Goal: Find specific page/section

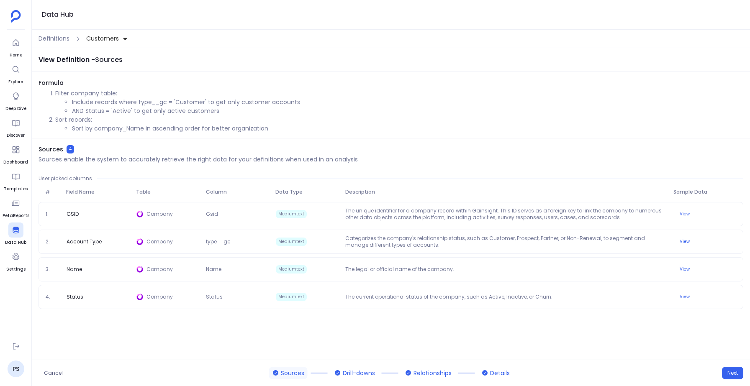
click at [59, 31] on div "Definitions Customers" at bounding box center [391, 39] width 718 height 18
click at [58, 37] on span "Definitions" at bounding box center [53, 38] width 31 height 9
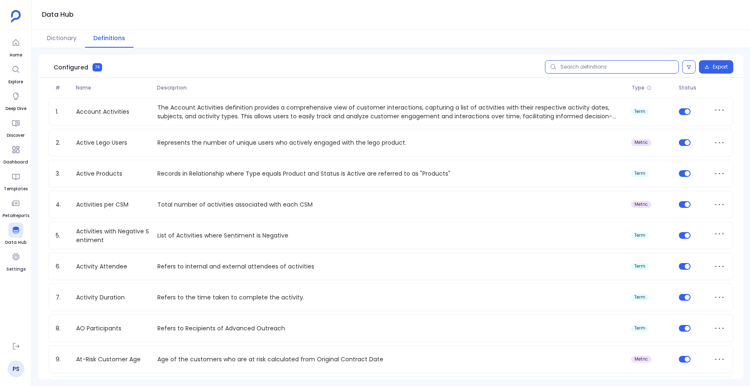
click at [591, 69] on input "text" at bounding box center [612, 66] width 134 height 13
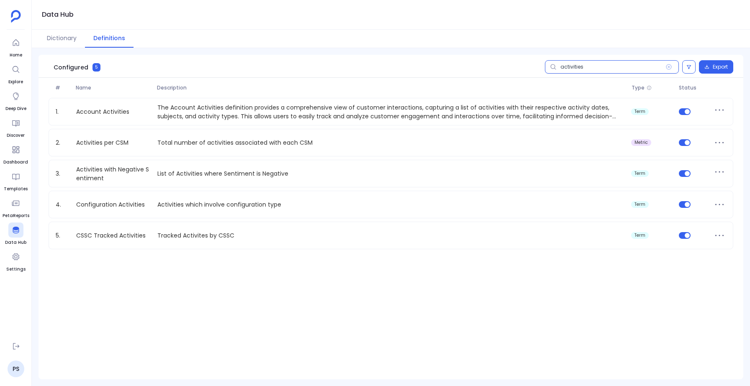
type input "activities"
click at [667, 68] on icon at bounding box center [668, 66] width 5 height 5
click at [667, 68] on input "activities" at bounding box center [612, 66] width 134 height 13
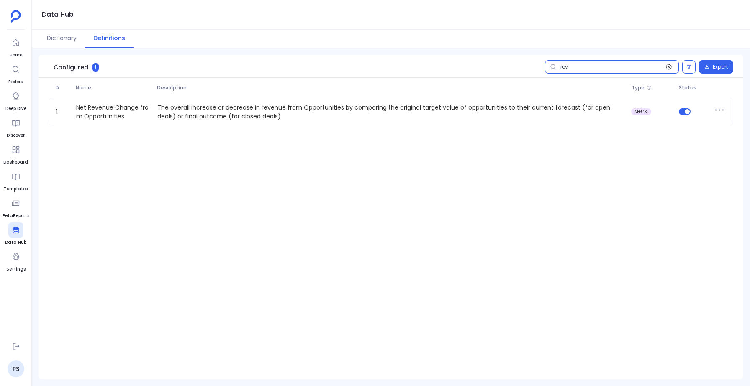
type input "rev"
click at [671, 69] on icon at bounding box center [668, 67] width 7 height 7
click at [671, 69] on input "rev" at bounding box center [612, 66] width 134 height 13
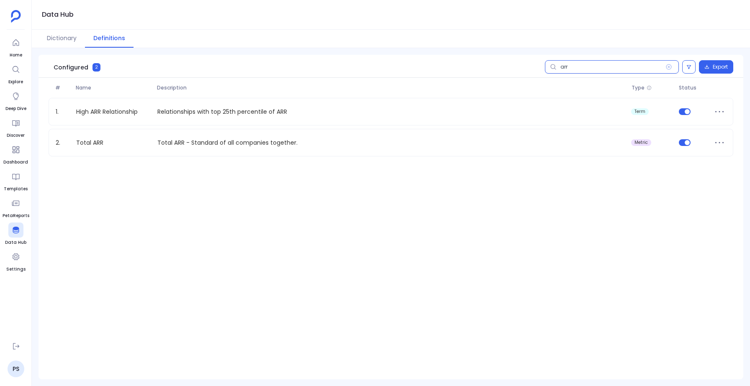
type input "arr"
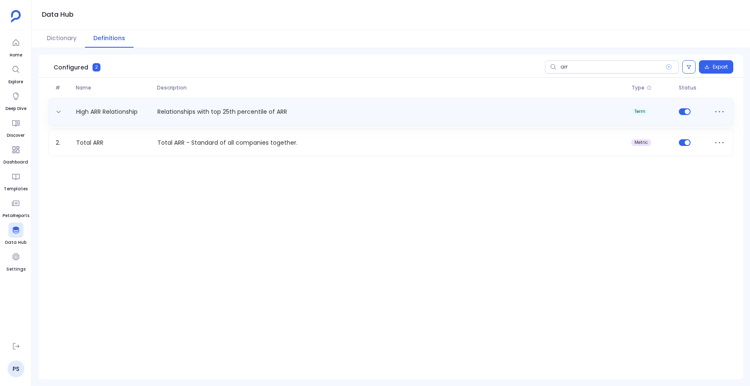
click at [200, 108] on p "Relationships with top 25th percentile of ARR" at bounding box center [391, 112] width 474 height 9
